Goal: Find specific page/section: Find specific page/section

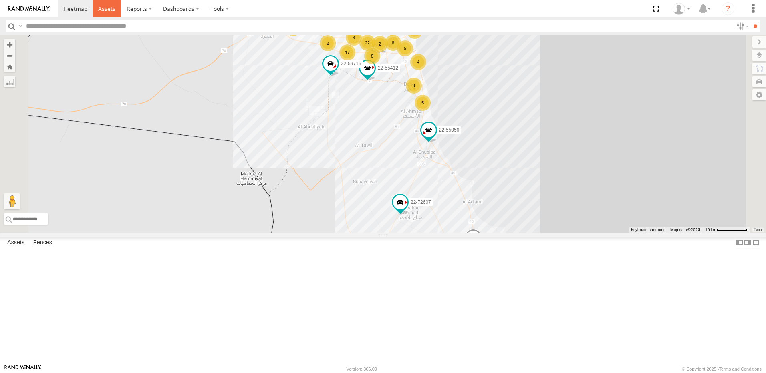
click at [103, 12] on span at bounding box center [106, 9] width 17 height 8
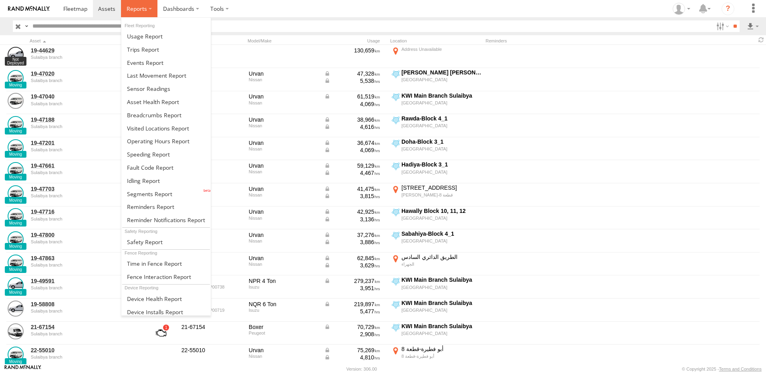
click at [143, 10] on span at bounding box center [137, 9] width 20 height 8
click at [182, 36] on link at bounding box center [165, 36] width 89 height 13
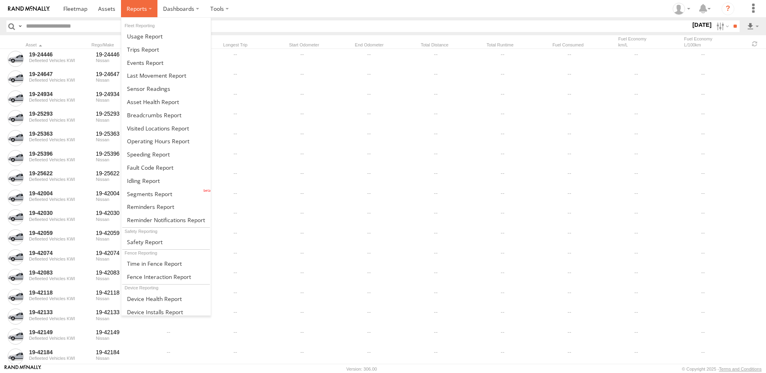
click at [149, 14] on label at bounding box center [139, 8] width 36 height 17
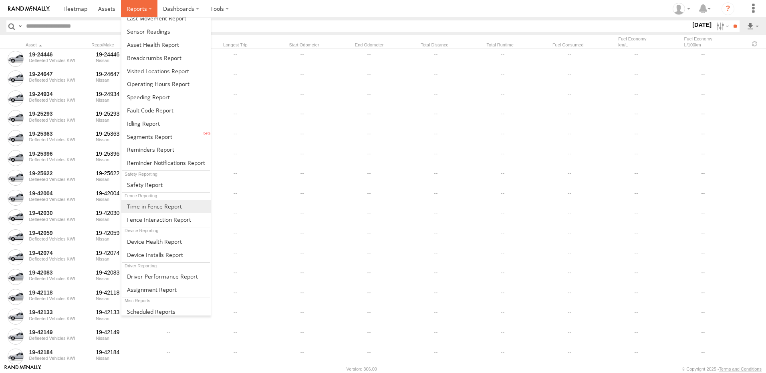
scroll to position [60, 0]
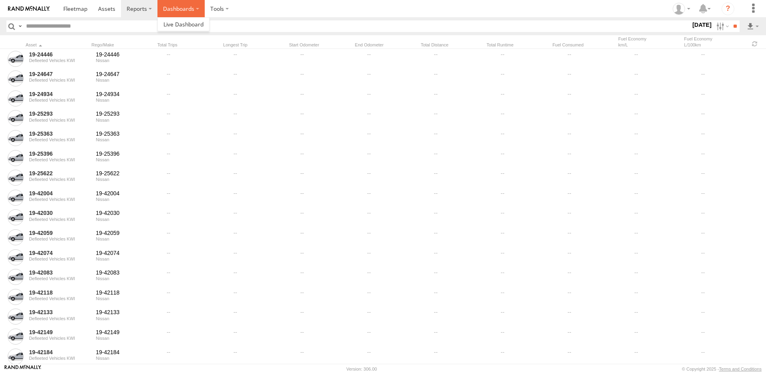
click at [188, 13] on label "Dashboards" at bounding box center [180, 8] width 47 height 17
click at [214, 8] on label at bounding box center [220, 8] width 30 height 17
click at [79, 10] on span at bounding box center [75, 9] width 24 height 8
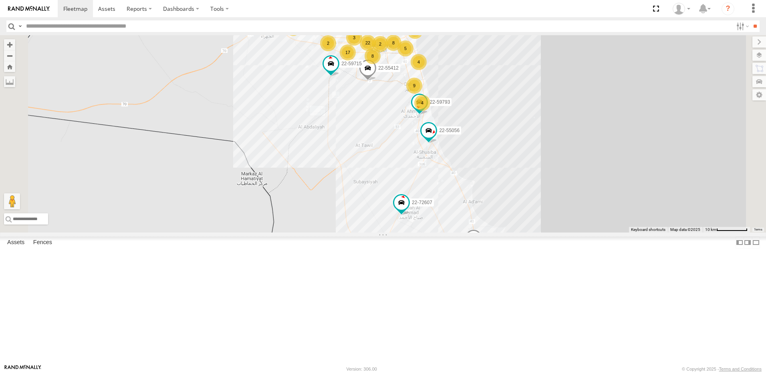
scroll to position [1583, 0]
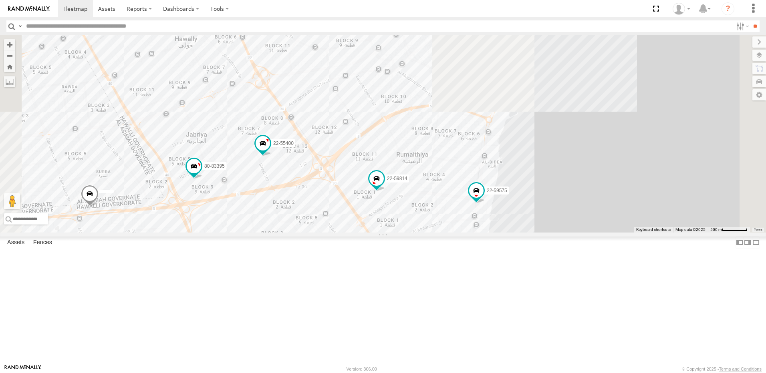
drag, startPoint x: 437, startPoint y: 69, endPoint x: 427, endPoint y: 253, distance: 184.2
click at [427, 233] on div "22-55056 22-55412 22-59715 22-72607 22-59793 22-55345 22-68586 22-72591 22-5535…" at bounding box center [383, 134] width 766 height 198
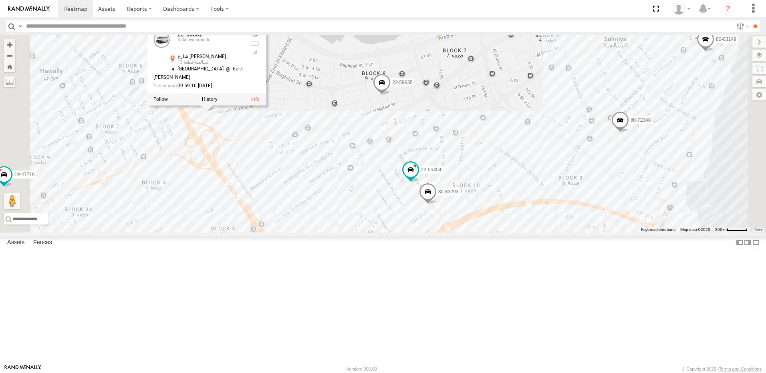
drag, startPoint x: 359, startPoint y: 86, endPoint x: 361, endPoint y: 183, distance: 96.6
click at [361, 183] on div "22-55056 22-55412 22-59715 22-72607 22-59793 22-55345 22-68586 22-72591 22-5535…" at bounding box center [383, 134] width 766 height 198
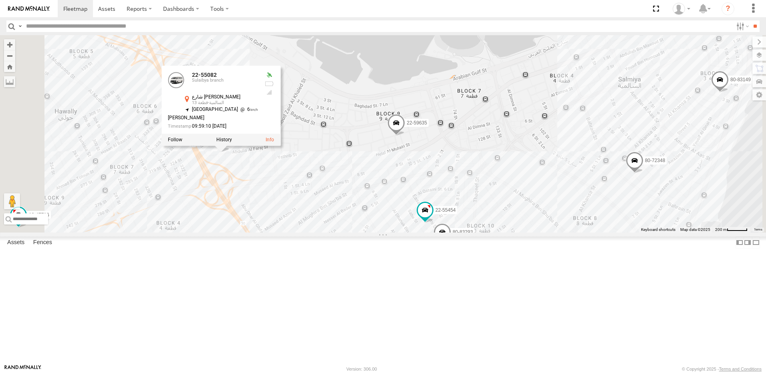
drag, startPoint x: 356, startPoint y: 191, endPoint x: 379, endPoint y: 235, distance: 49.6
click at [376, 233] on div "22-55056 22-55412 22-59715 22-72607 22-59793 22-55345 22-68586 22-72591 22-5535…" at bounding box center [383, 134] width 766 height 198
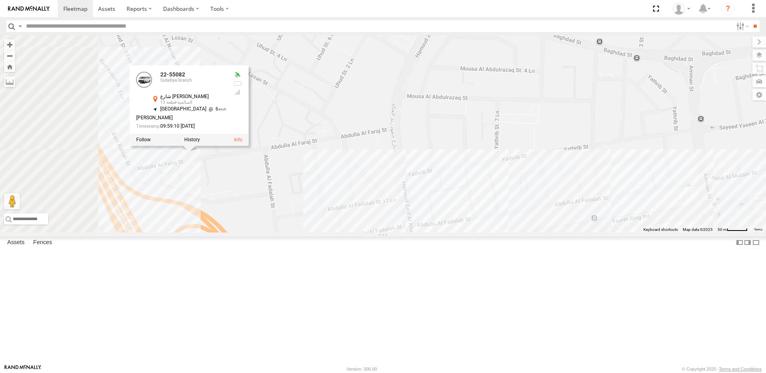
drag, startPoint x: 327, startPoint y: 228, endPoint x: 403, endPoint y: 230, distance: 75.3
click at [400, 233] on div "22-55056 22-55412 22-59715 22-72607 22-59793 22-55345 22-68586 22-72591 22-5535…" at bounding box center [383, 134] width 766 height 198
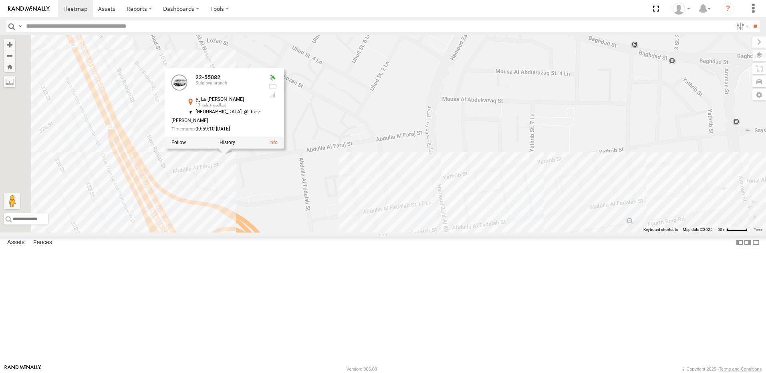
click at [413, 206] on div "22-55056 22-55412 22-59715 22-72607 22-59793 22-55345 22-68586 22-72591 22-5535…" at bounding box center [383, 134] width 766 height 198
click at [406, 210] on div "22-55056 22-55412 22-59715 22-72607 22-59793 22-55345 22-68586 22-72591 22-5535…" at bounding box center [383, 134] width 766 height 198
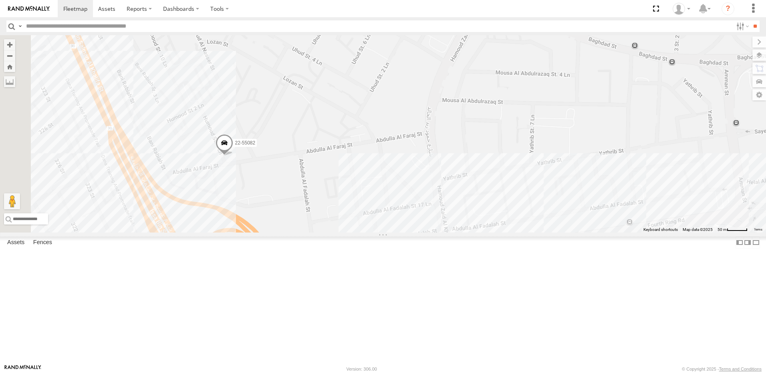
click at [94, 30] on input "text" at bounding box center [378, 26] width 710 height 12
type input "*****"
click at [750, 20] on input "**" at bounding box center [754, 26] width 9 height 12
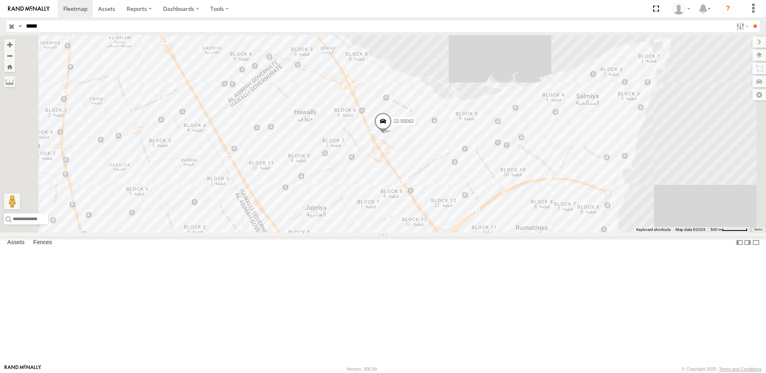
click at [0, 0] on div "Sulaibya branch" at bounding box center [0, 0] width 0 height 0
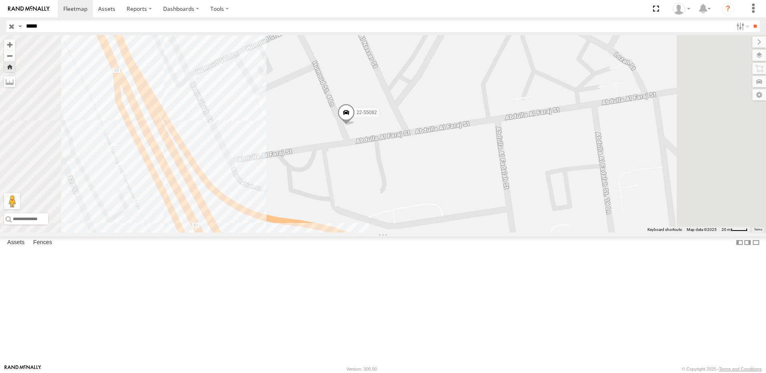
drag, startPoint x: 589, startPoint y: 232, endPoint x: 551, endPoint y: 222, distance: 39.3
click at [551, 222] on div "22-55082" at bounding box center [383, 134] width 766 height 198
